Goal: Navigation & Orientation: Find specific page/section

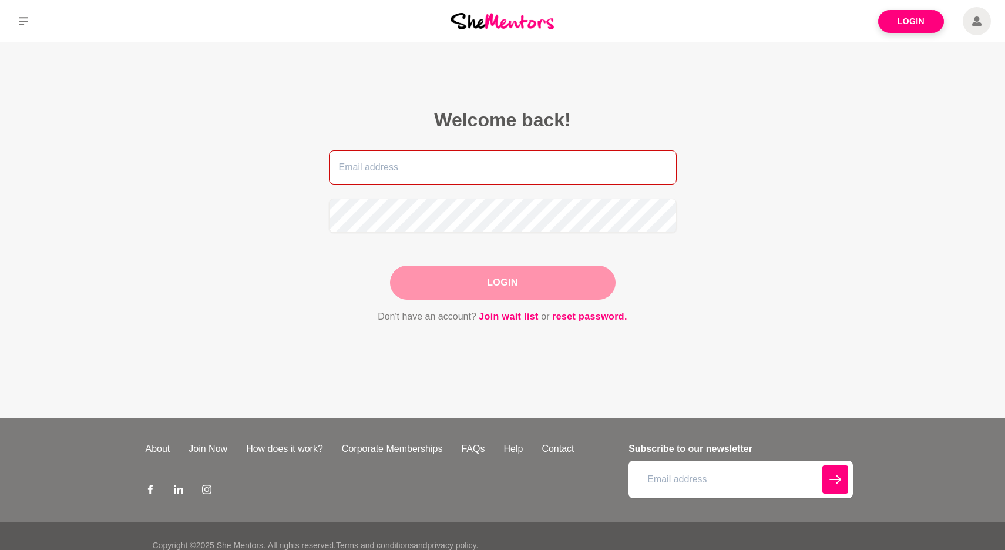
click at [470, 167] on input "email" at bounding box center [503, 167] width 348 height 34
click at [459, 166] on input "email" at bounding box center [503, 167] width 348 height 34
type input "leah.garrett8@gmail.com"
click at [502, 288] on button "Login" at bounding box center [503, 282] width 226 height 34
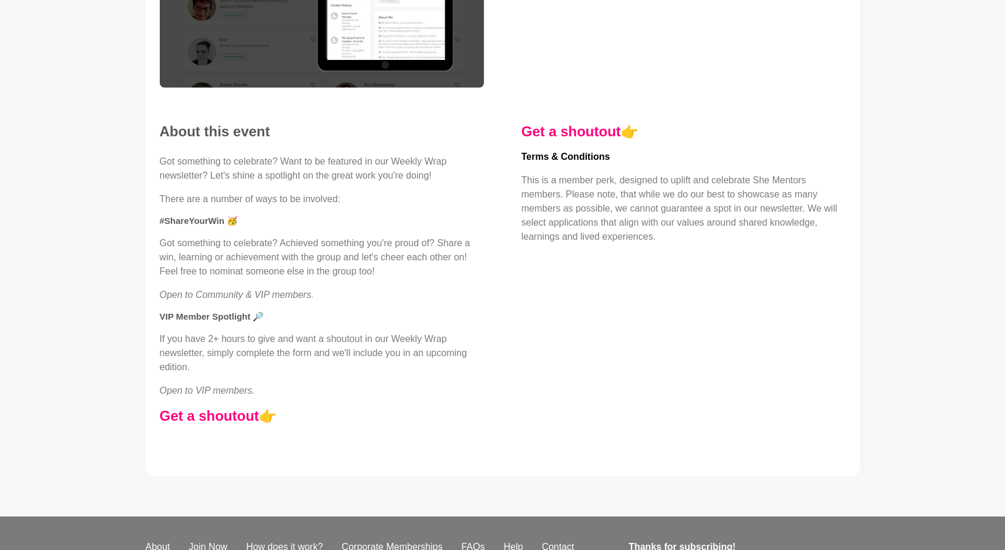
scroll to position [237, 0]
click at [226, 415] on link "Get a shoutout" at bounding box center [209, 415] width 99 height 16
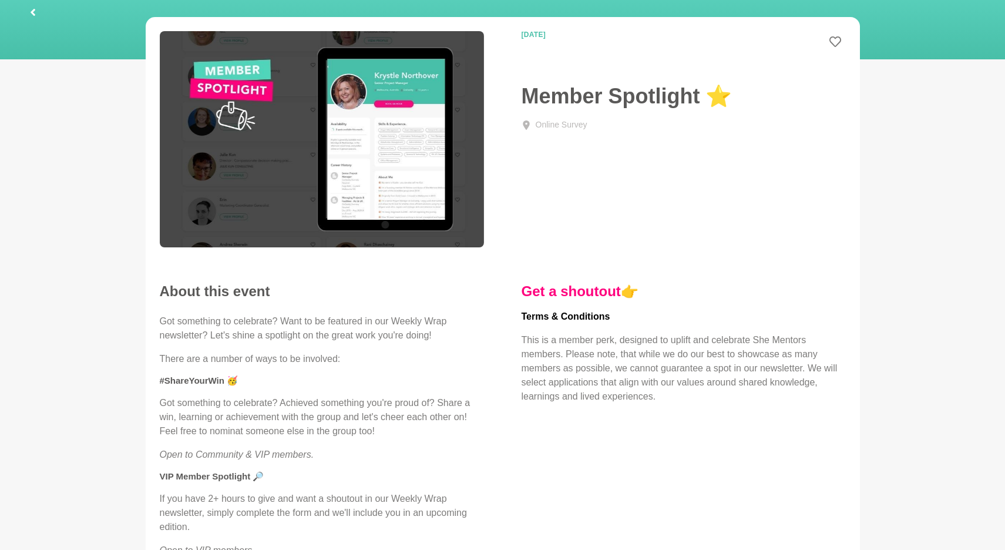
scroll to position [0, 0]
